Goal: Information Seeking & Learning: Find specific page/section

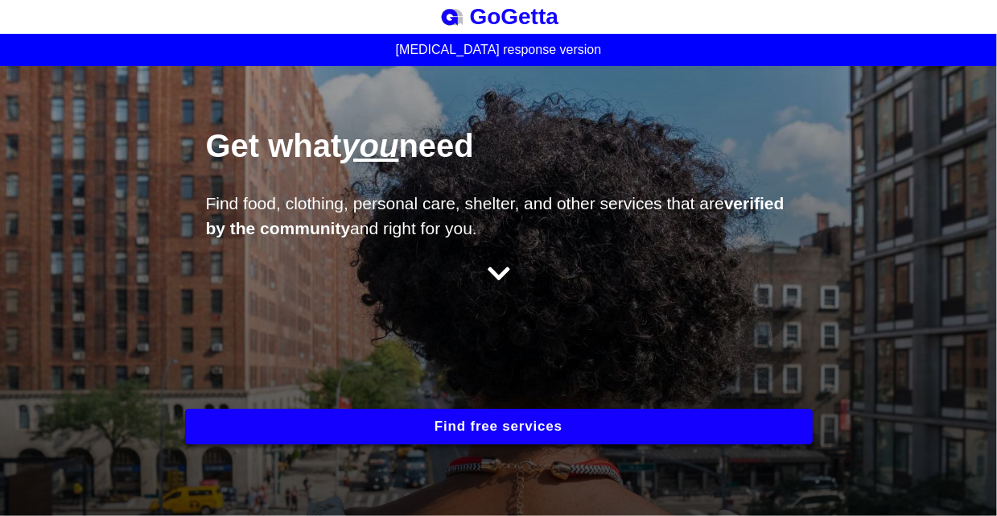
click at [488, 261] on icon at bounding box center [499, 274] width 23 height 26
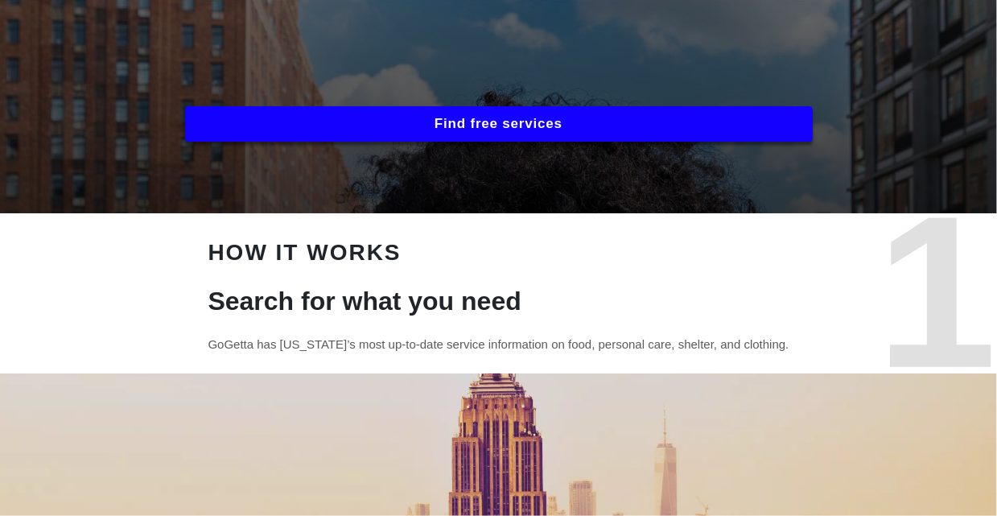
scroll to position [298, 0]
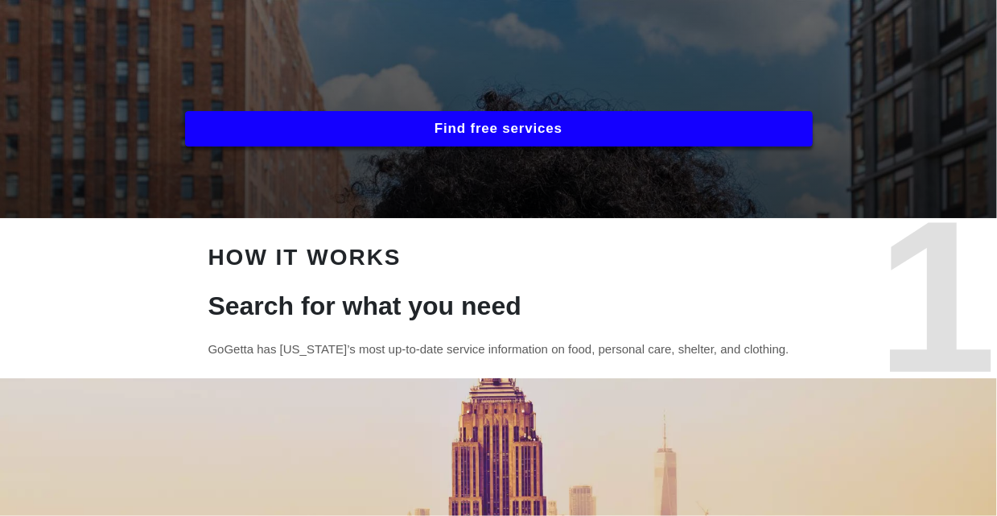
click at [508, 118] on button "Find free services" at bounding box center [499, 128] width 628 height 35
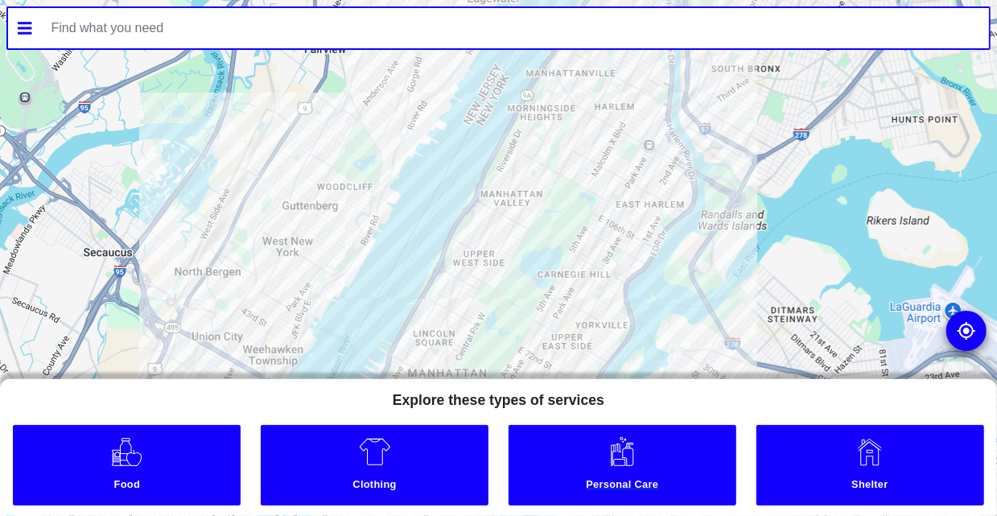
click at [607, 469] on link "Personal Care" at bounding box center [622, 465] width 228 height 80
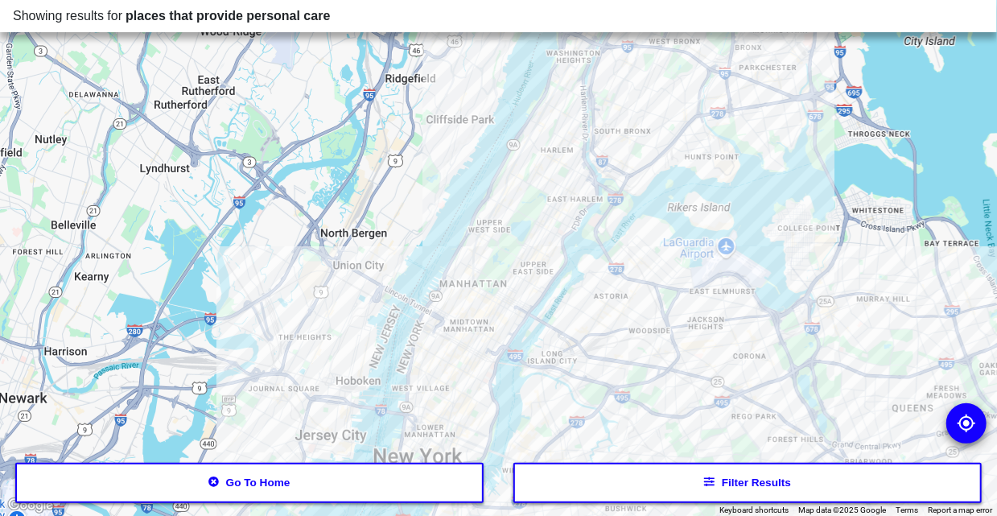
click at [704, 490] on button "Filter results" at bounding box center [747, 483] width 468 height 40
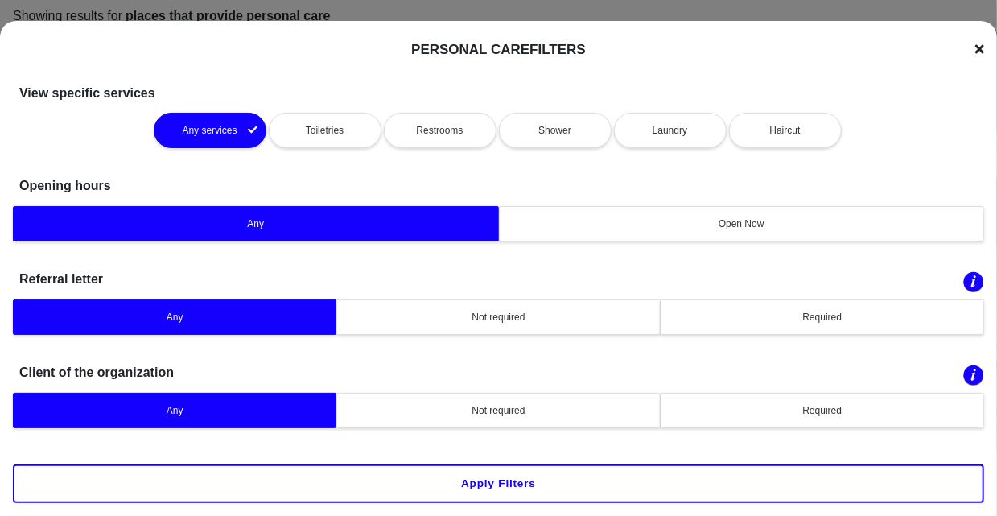
click at [752, 131] on div "Haircut" at bounding box center [785, 130] width 92 height 14
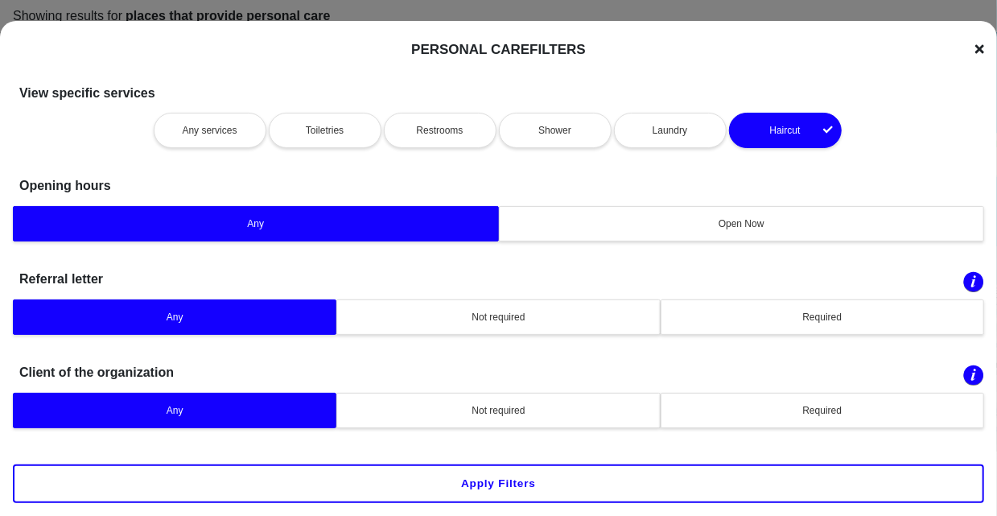
click at [554, 320] on div "Not required" at bounding box center [498, 317] width 303 height 14
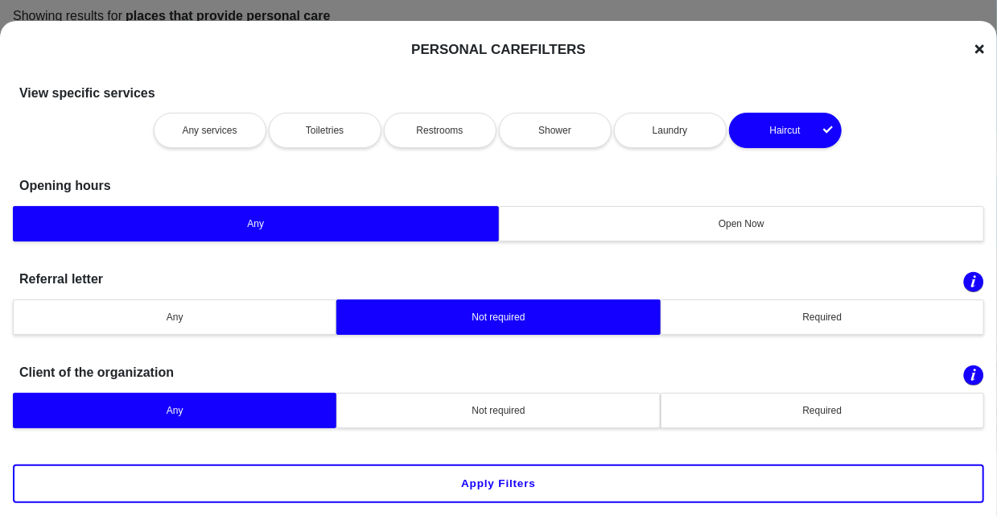
click at [293, 304] on button "Any" at bounding box center [174, 316] width 323 height 35
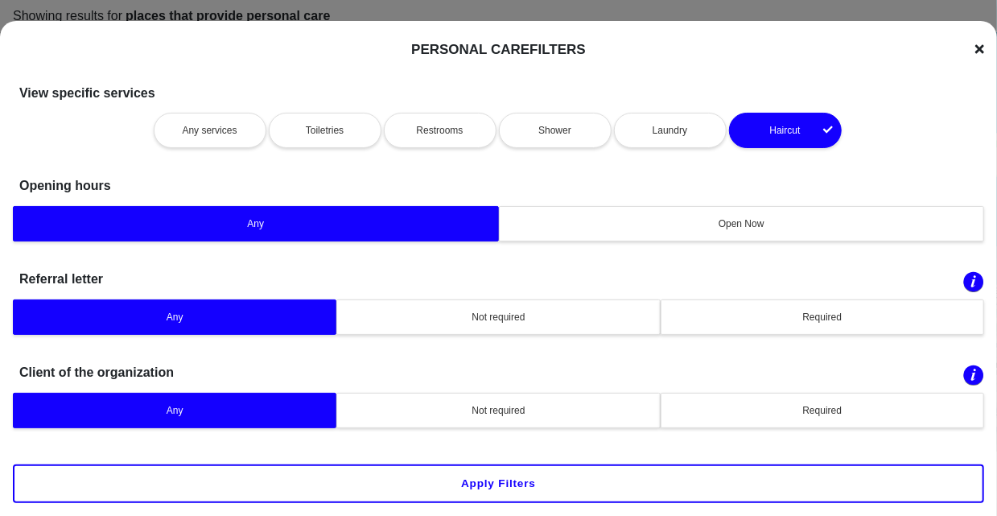
click at [513, 488] on button "Apply filters" at bounding box center [498, 483] width 971 height 39
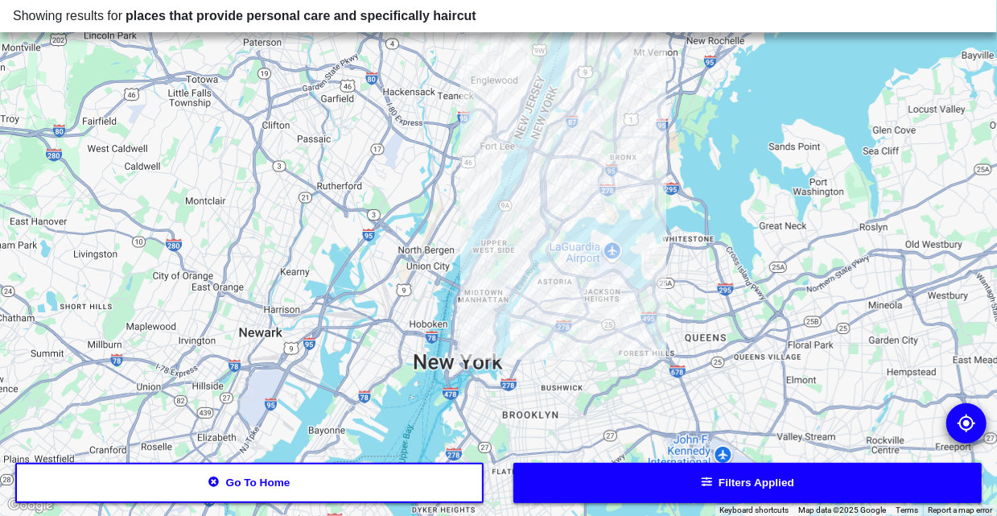
click at [508, 255] on div at bounding box center [498, 258] width 997 height 516
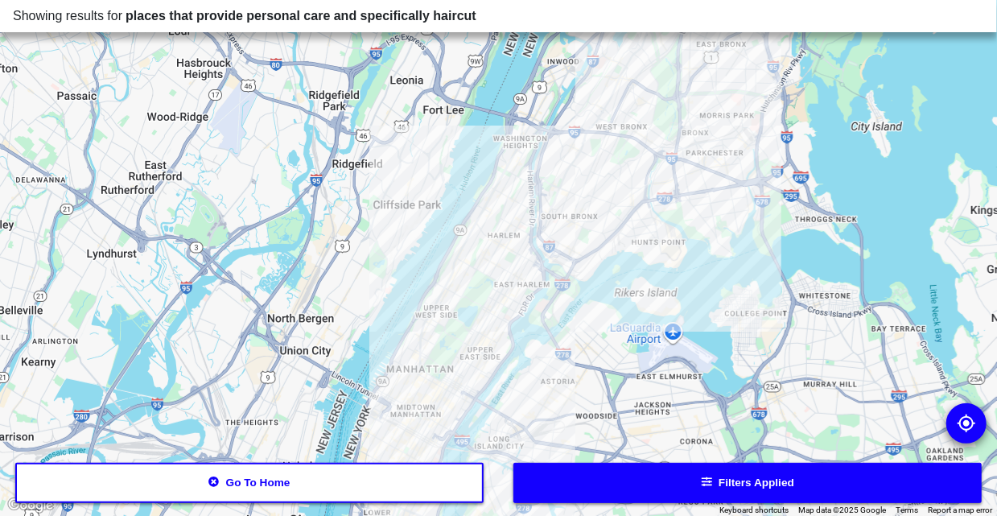
drag, startPoint x: 420, startPoint y: 414, endPoint x: 479, endPoint y: 403, distance: 60.4
click at [479, 403] on div at bounding box center [498, 258] width 997 height 516
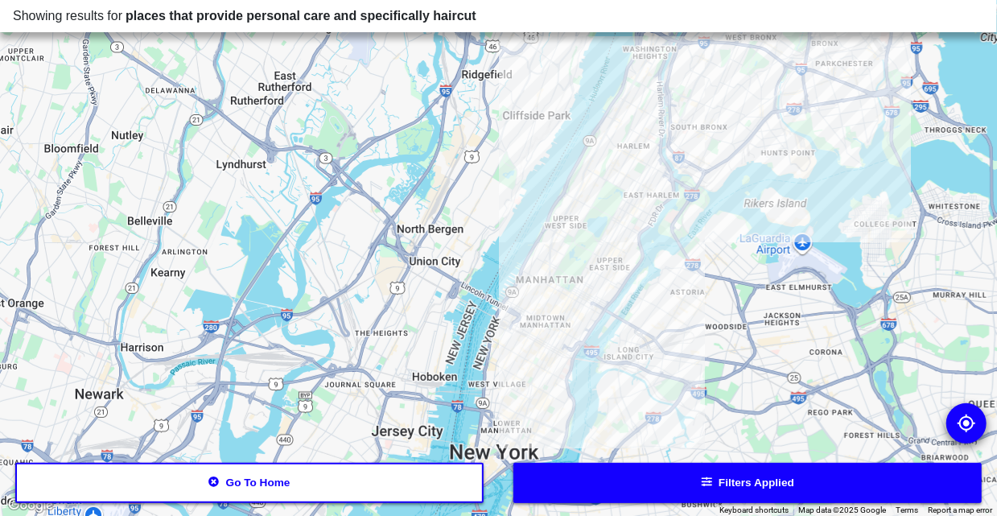
drag, startPoint x: 512, startPoint y: 390, endPoint x: 528, endPoint y: 316, distance: 75.7
click at [528, 316] on div at bounding box center [498, 258] width 997 height 516
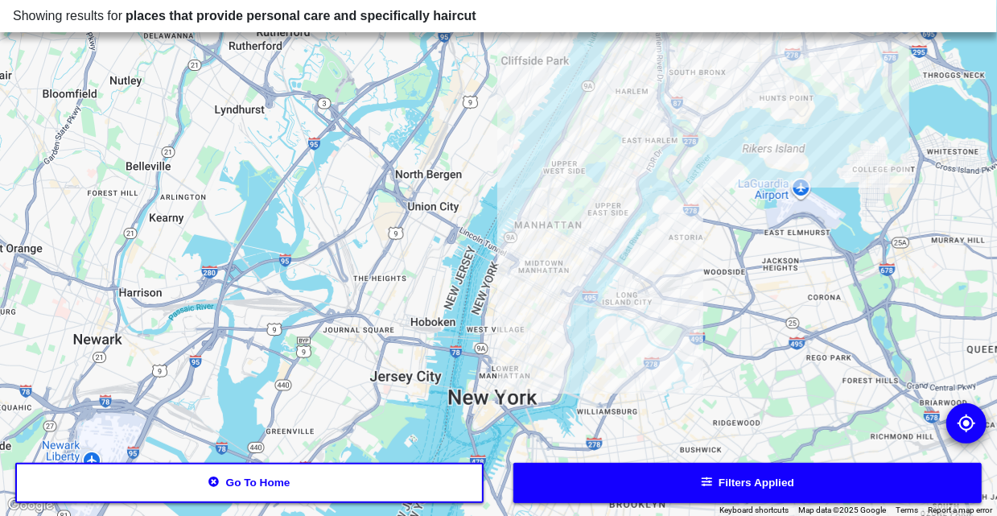
drag, startPoint x: 528, startPoint y: 316, endPoint x: 526, endPoint y: 257, distance: 58.8
click at [526, 257] on div at bounding box center [498, 258] width 997 height 516
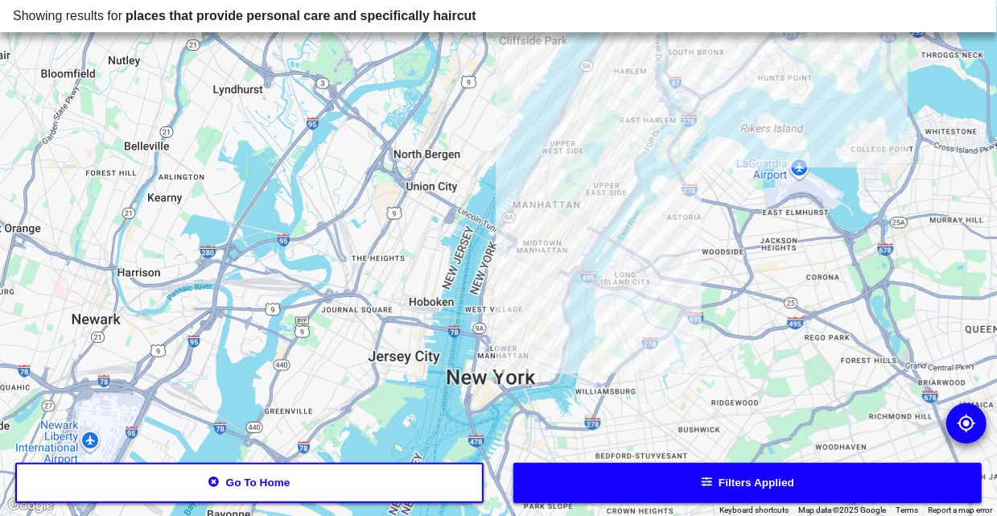
click at [526, 257] on div at bounding box center [498, 258] width 997 height 516
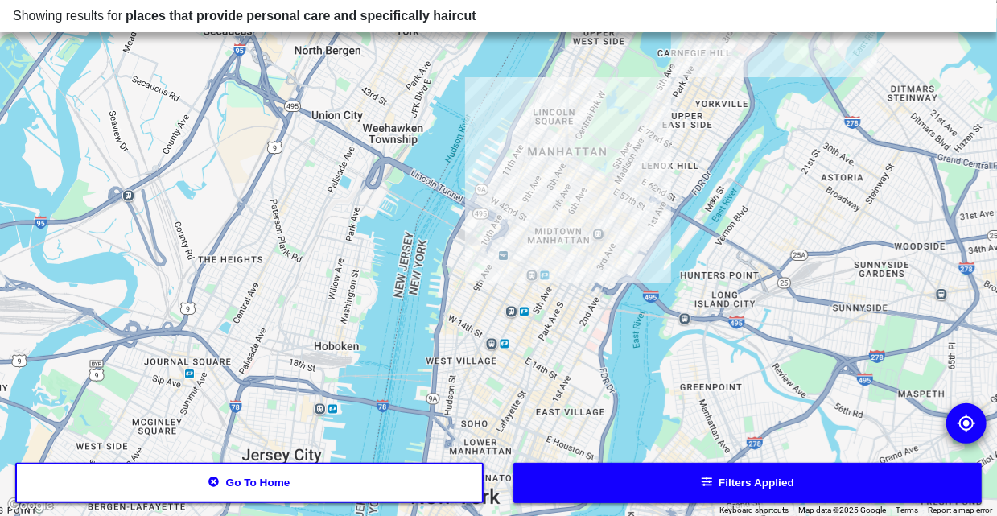
click at [550, 253] on div at bounding box center [498, 258] width 997 height 516
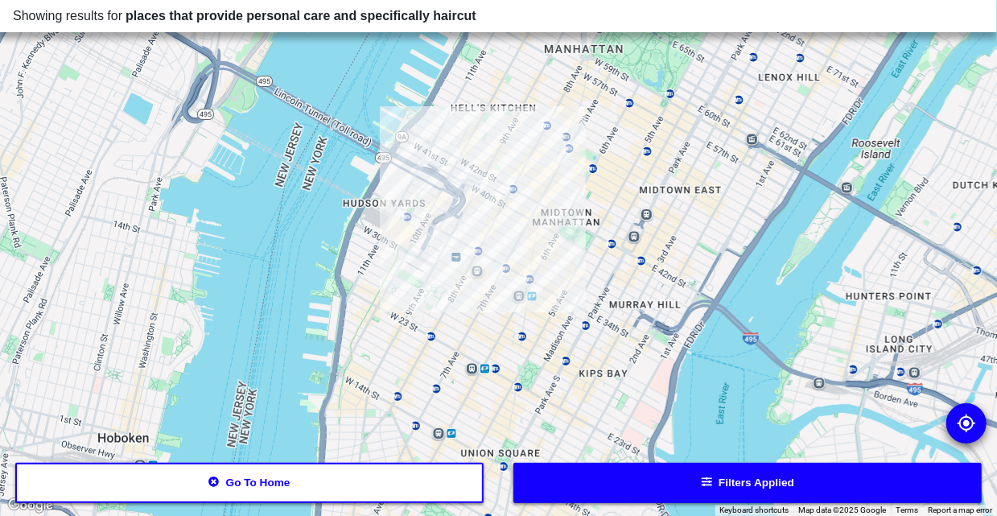
click at [560, 237] on div at bounding box center [498, 258] width 997 height 516
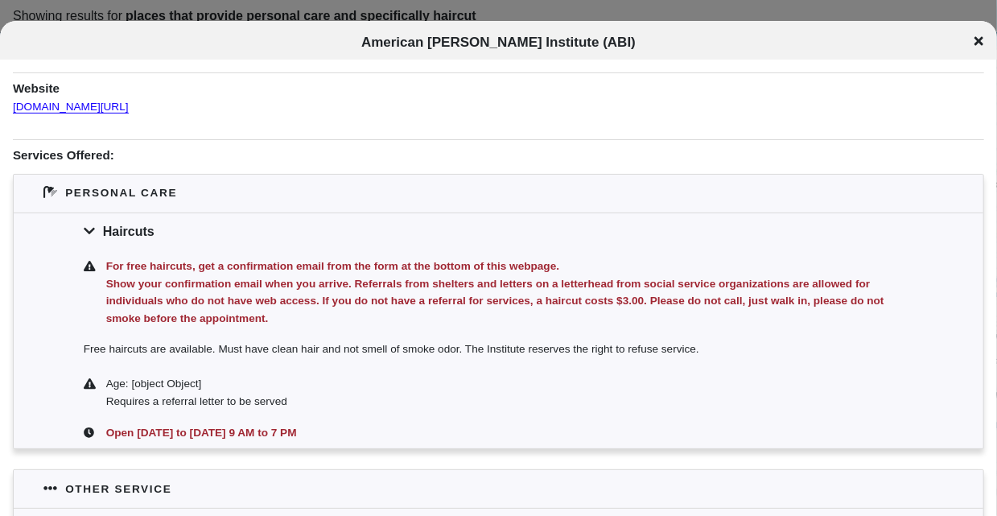
scroll to position [130, 0]
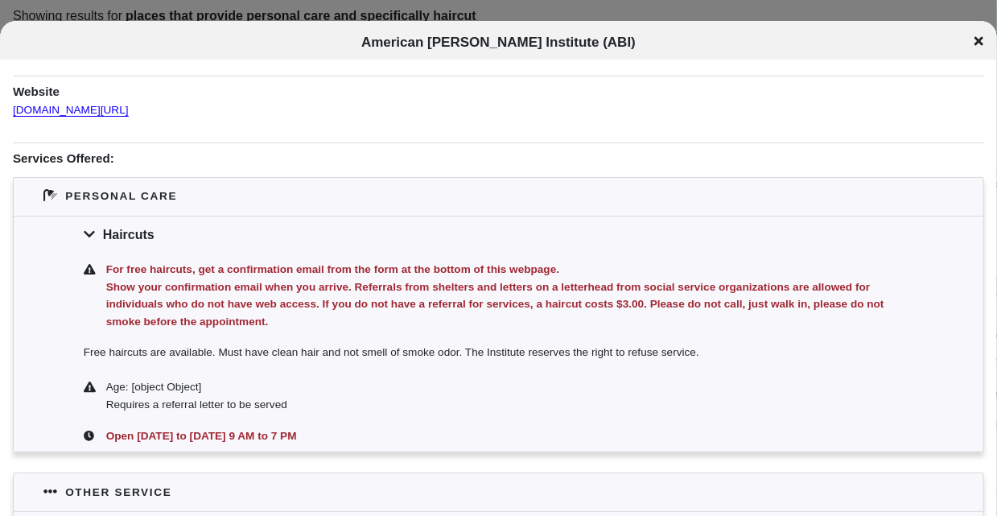
click at [138, 117] on div "Website [DOMAIN_NAME][URL]" at bounding box center [498, 97] width 971 height 43
click at [129, 109] on link "[DOMAIN_NAME][URL]" at bounding box center [71, 104] width 116 height 23
